Goal: Understand process/instructions

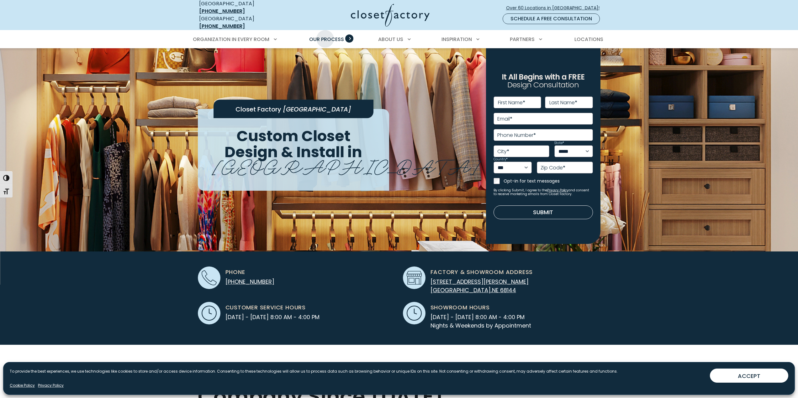
click at [325, 36] on span "Our Process" at bounding box center [326, 39] width 35 height 7
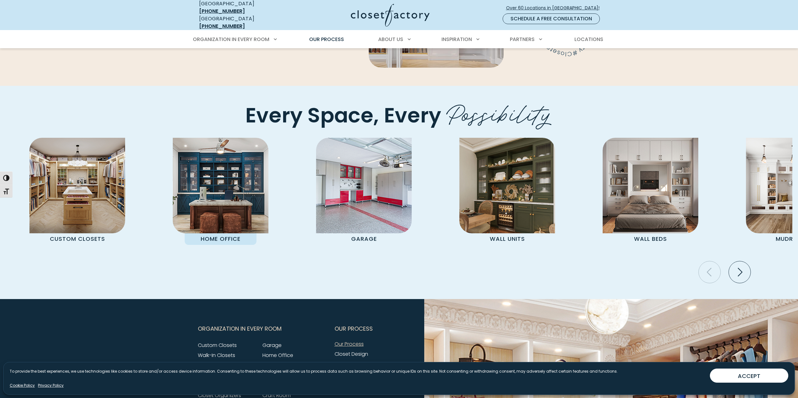
scroll to position [1285, 0]
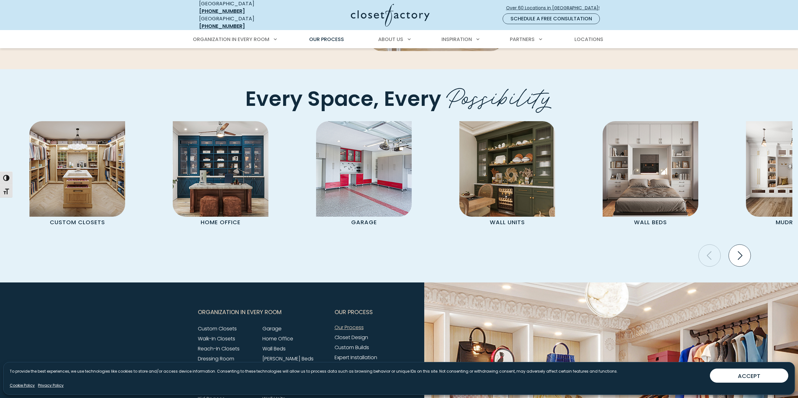
click at [741, 251] on icon "Next slide" at bounding box center [739, 255] width 5 height 8
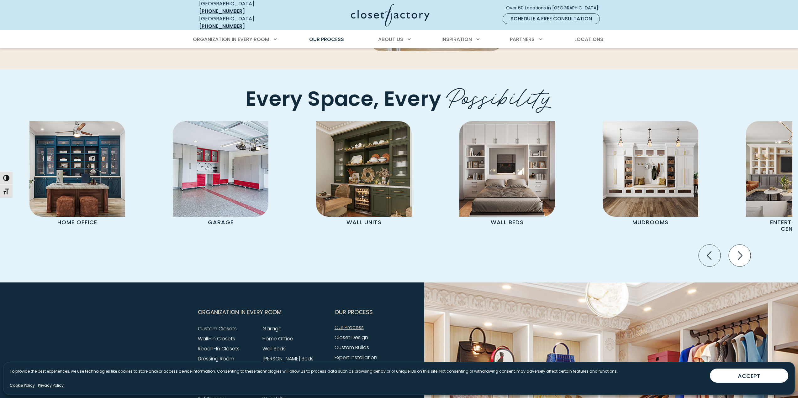
click at [734, 245] on icon "Next slide" at bounding box center [739, 256] width 22 height 22
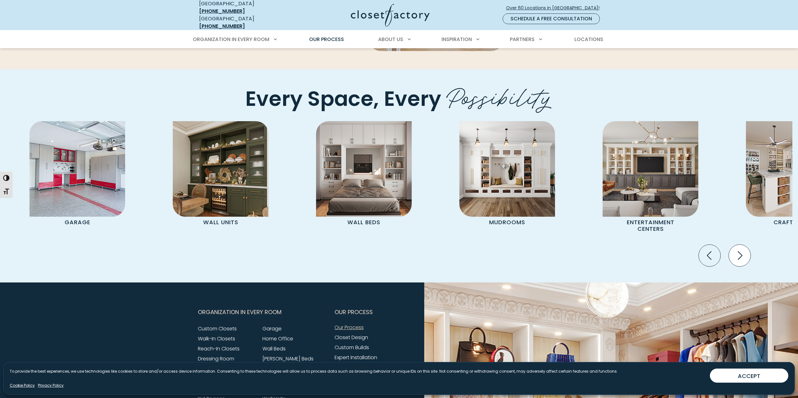
click at [734, 245] on icon "Next slide" at bounding box center [739, 256] width 22 height 22
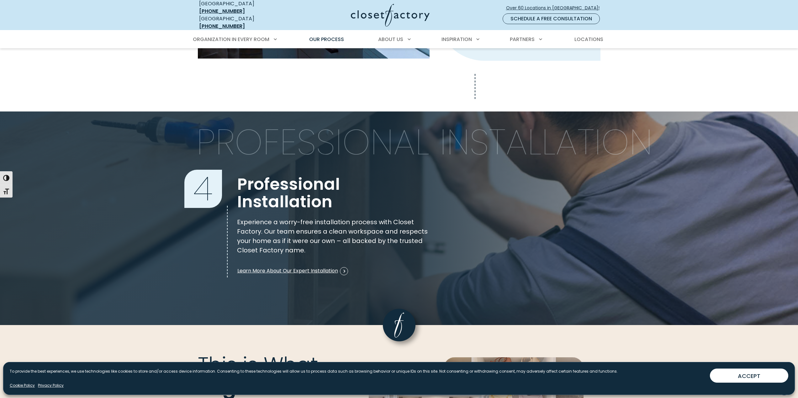
scroll to position [740, 0]
